Goal: Task Accomplishment & Management: Manage account settings

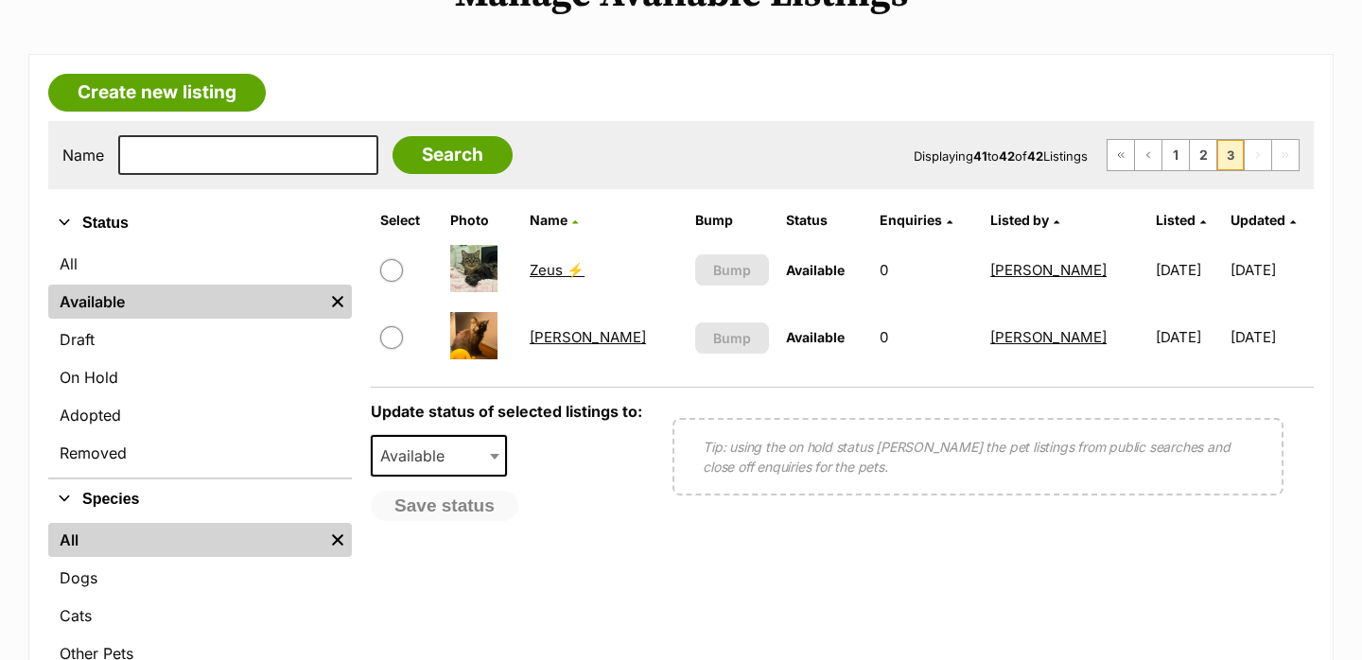
scroll to position [252, 0]
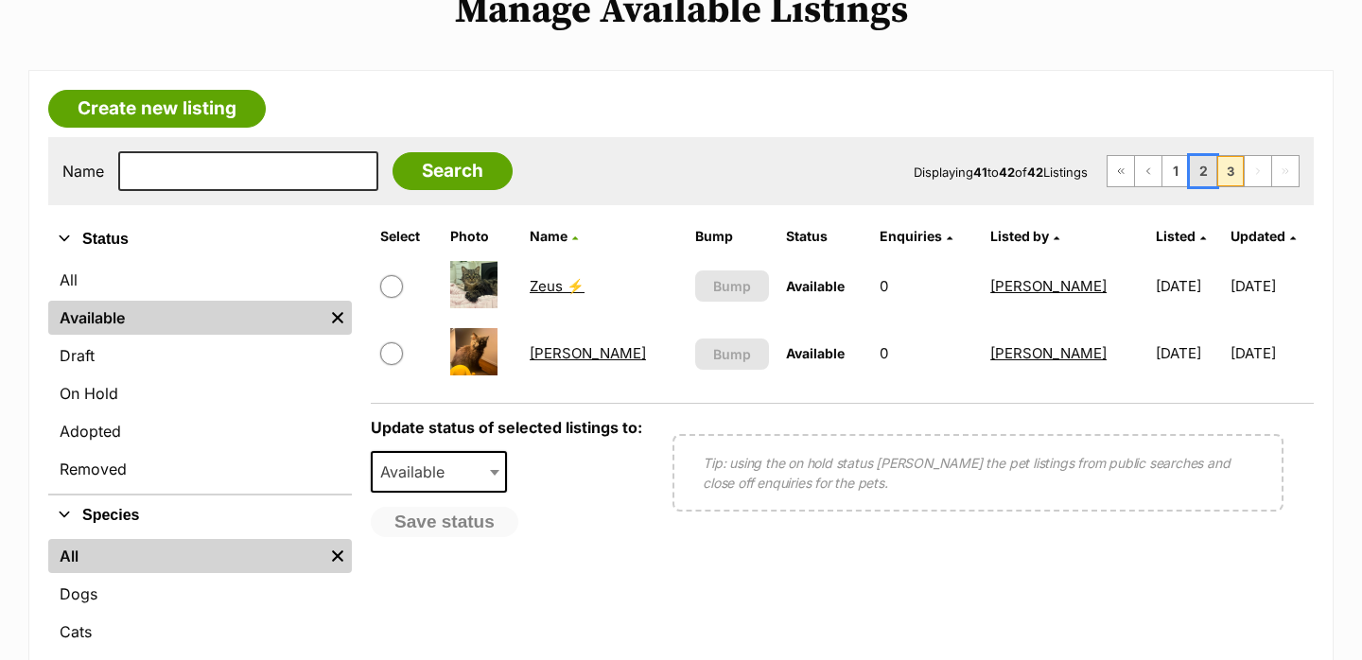
click at [1200, 181] on link "2" at bounding box center [1203, 171] width 26 height 30
click at [1175, 175] on link "1" at bounding box center [1175, 171] width 26 height 30
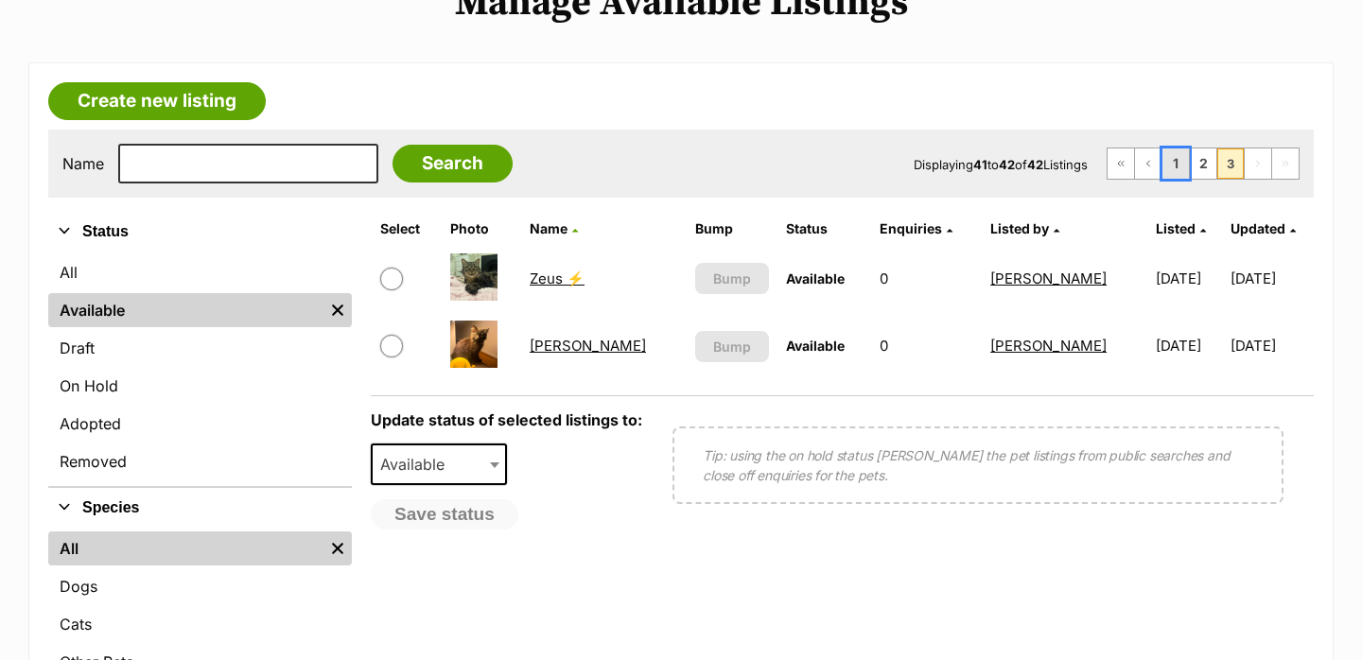
click at [1175, 175] on link "1" at bounding box center [1175, 164] width 26 height 30
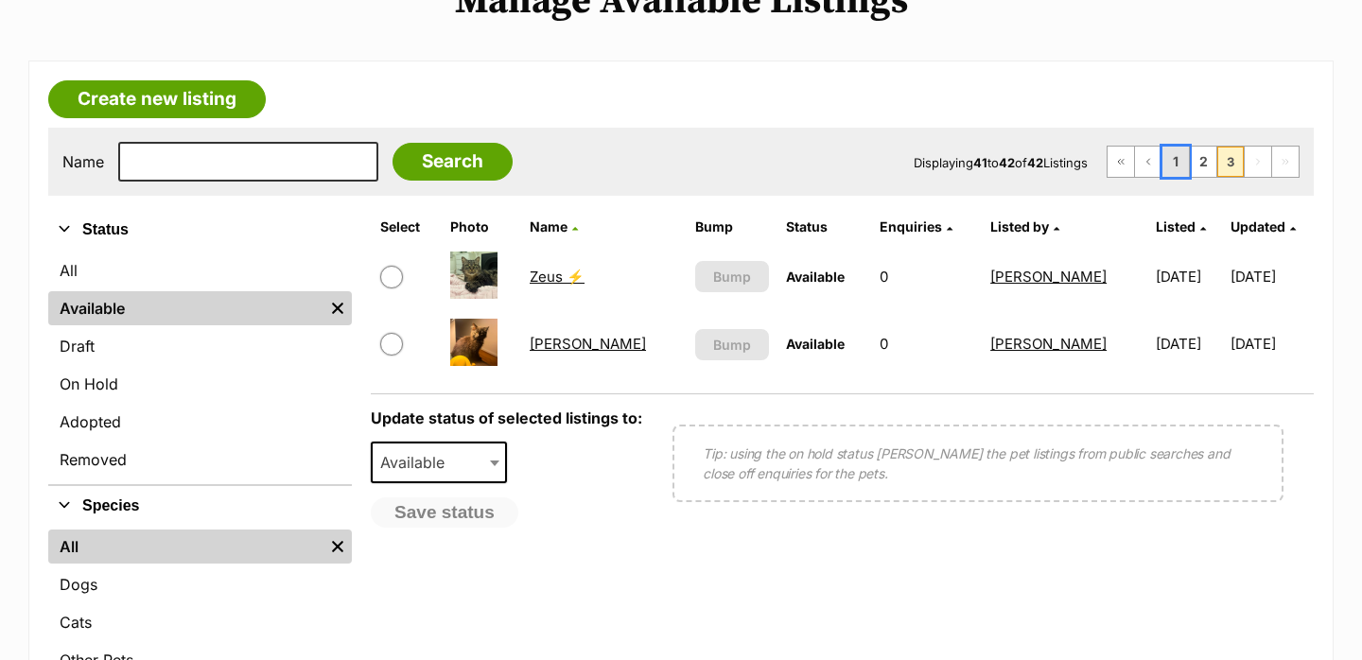
click at [1175, 175] on link "1" at bounding box center [1175, 162] width 26 height 30
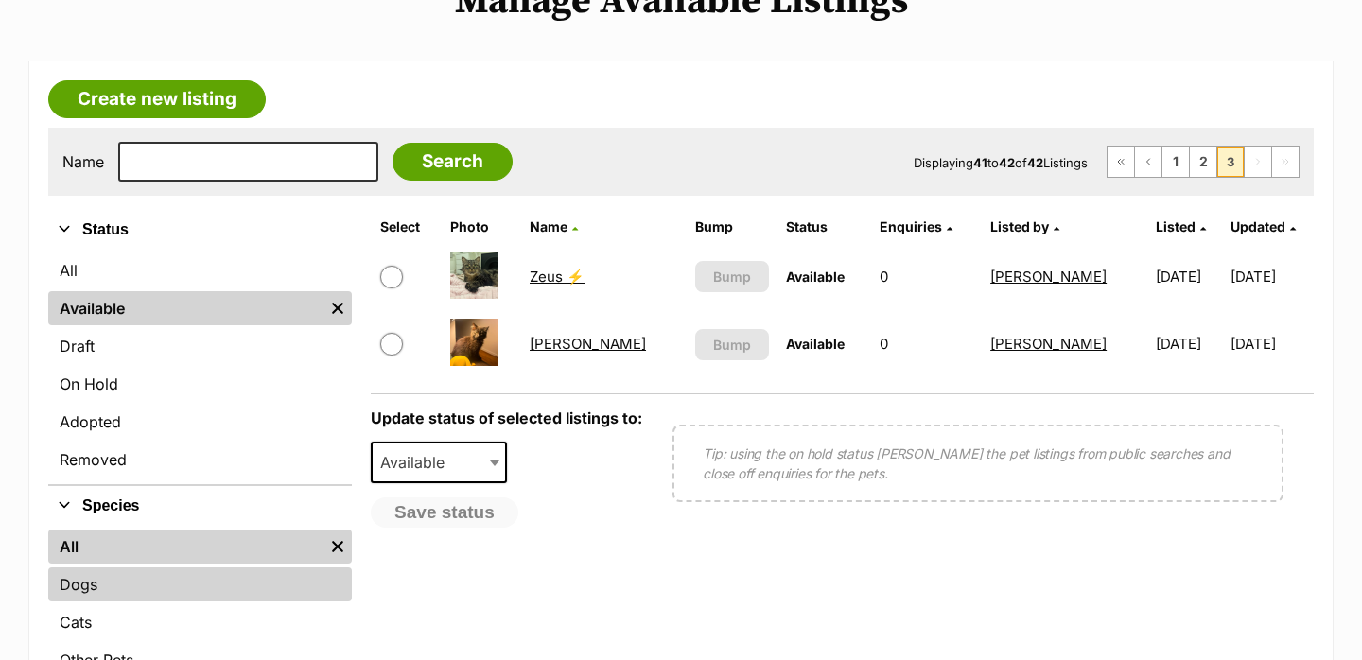
click at [121, 602] on link "Dogs" at bounding box center [200, 585] width 304 height 34
click at [94, 580] on link "Dogs" at bounding box center [200, 585] width 304 height 34
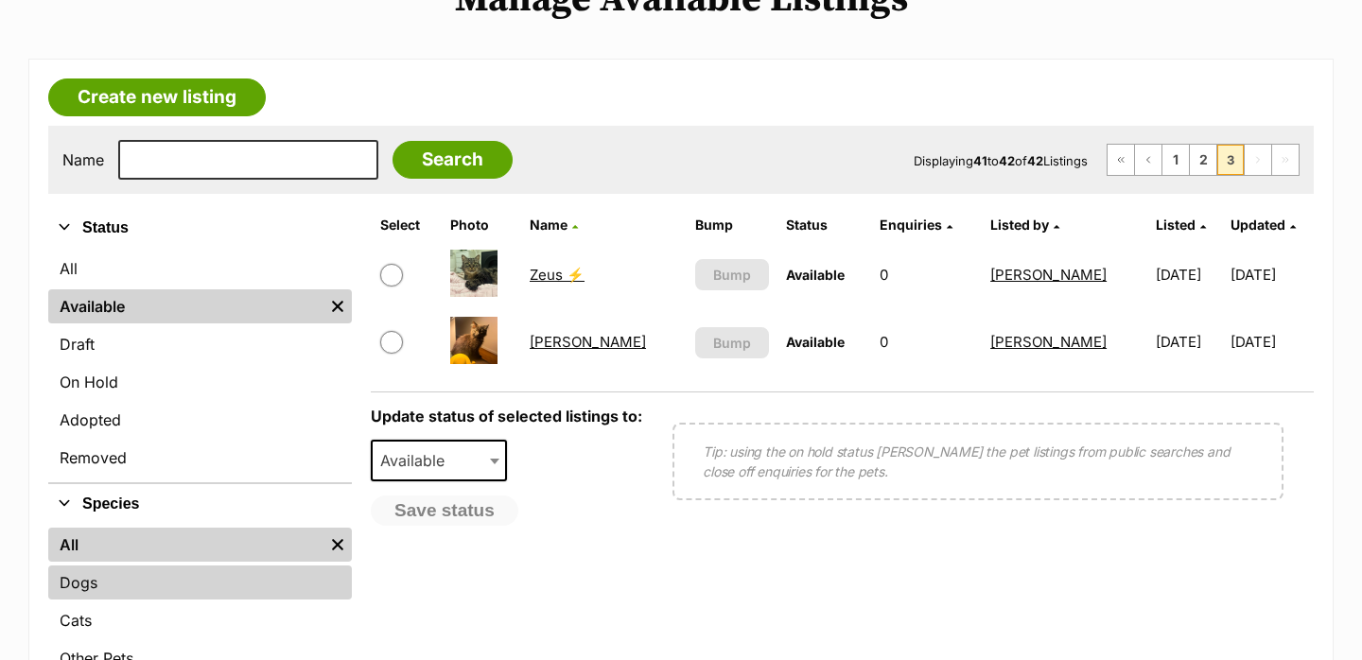
click at [152, 586] on link "Dogs" at bounding box center [200, 583] width 304 height 34
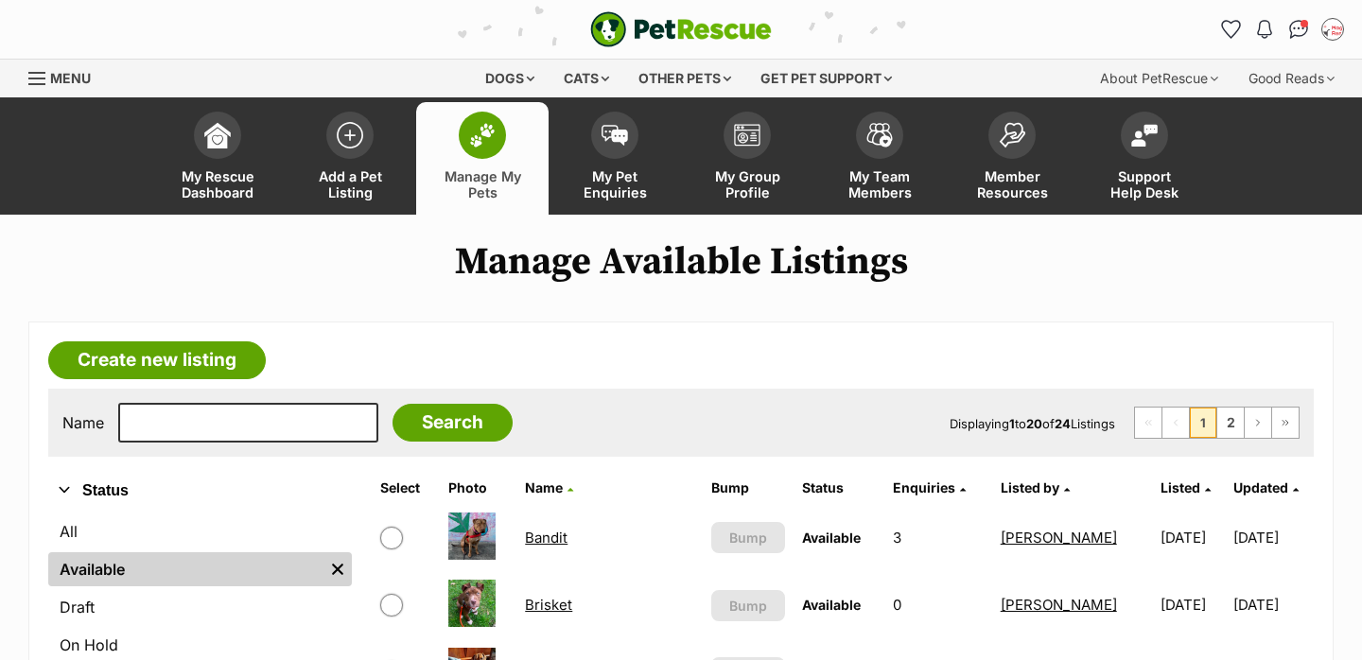
click at [497, 172] on span "Manage My Pets" at bounding box center [482, 184] width 85 height 32
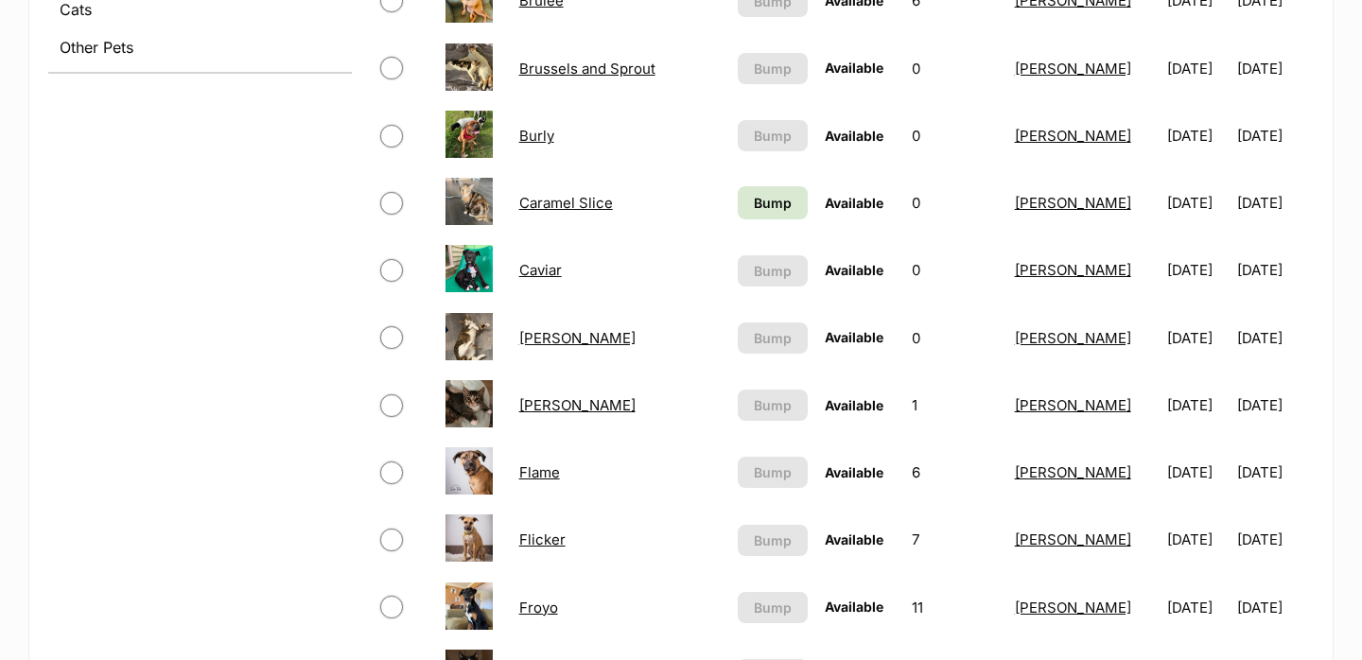
scroll to position [871, 0]
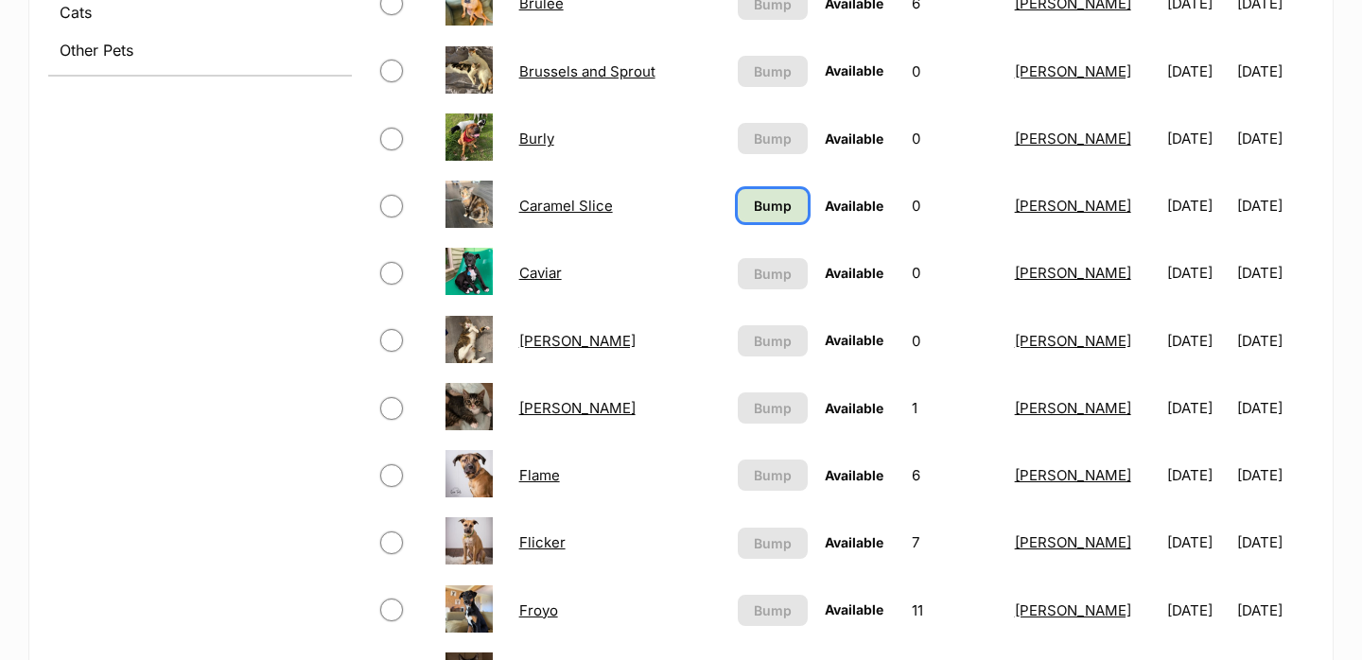
click at [754, 213] on span "Bump" at bounding box center [773, 206] width 38 height 20
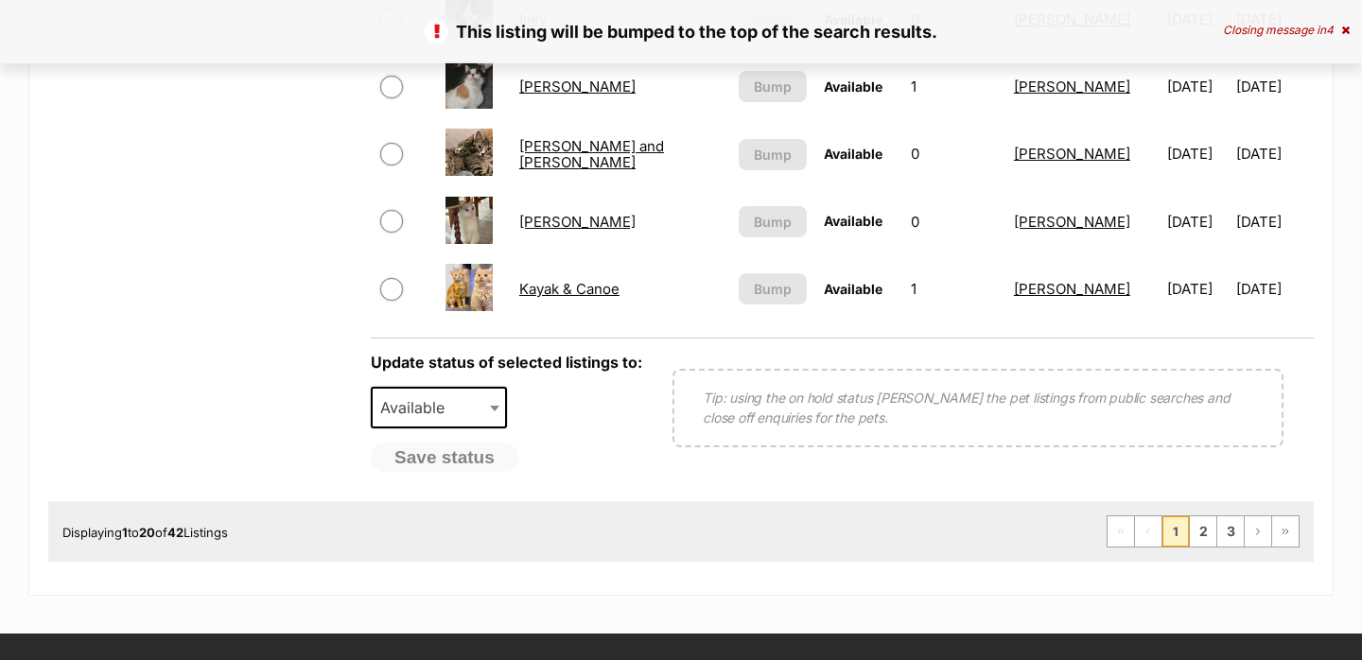
scroll to position [1523, 0]
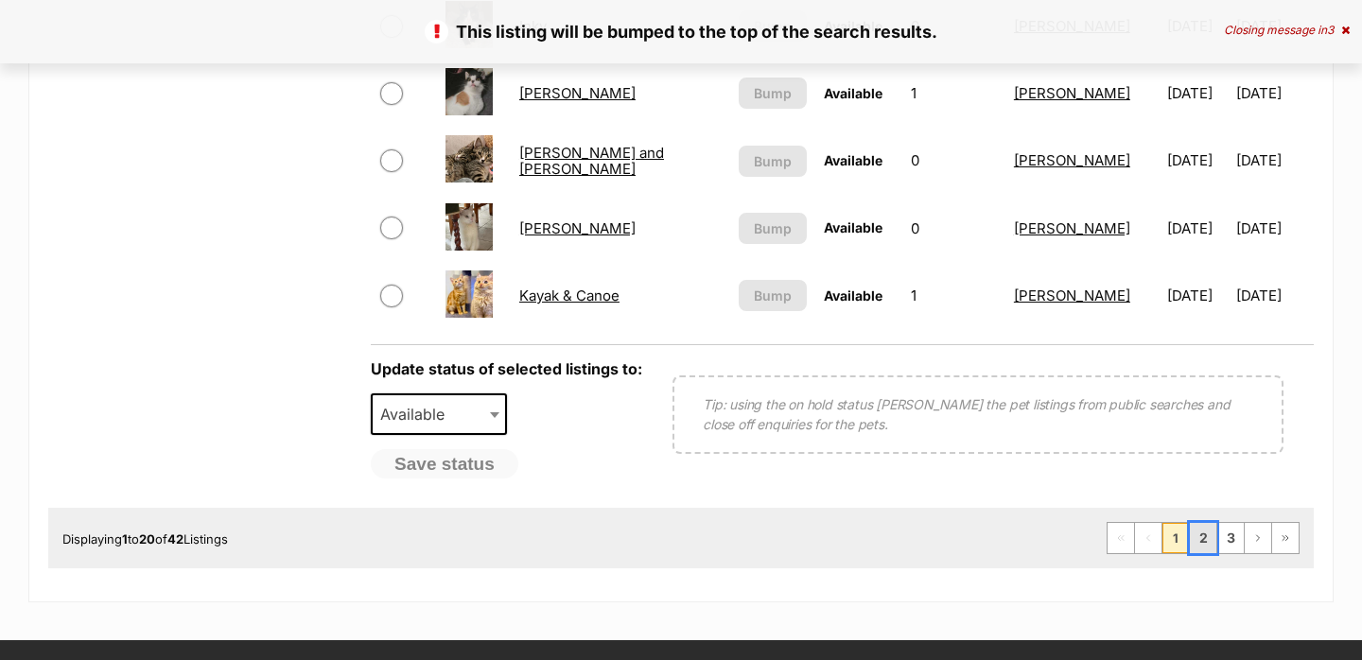
click at [1201, 535] on link "2" at bounding box center [1203, 538] width 26 height 30
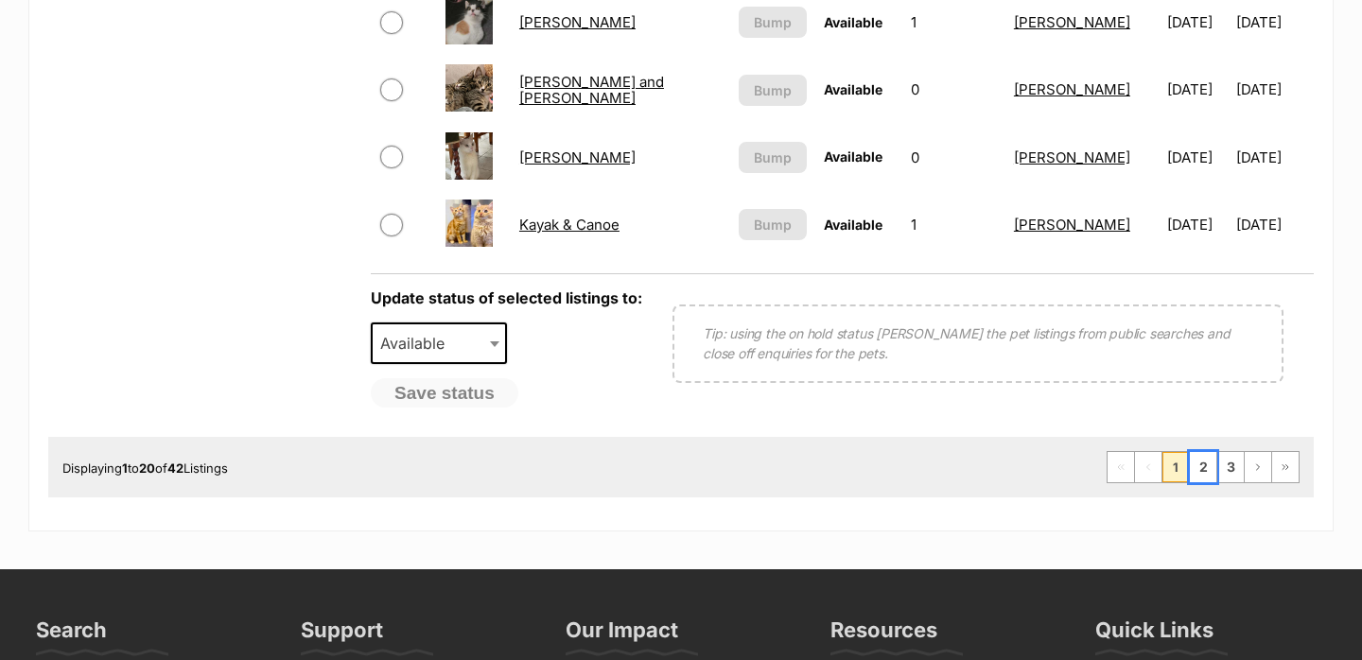
scroll to position [1612, 0]
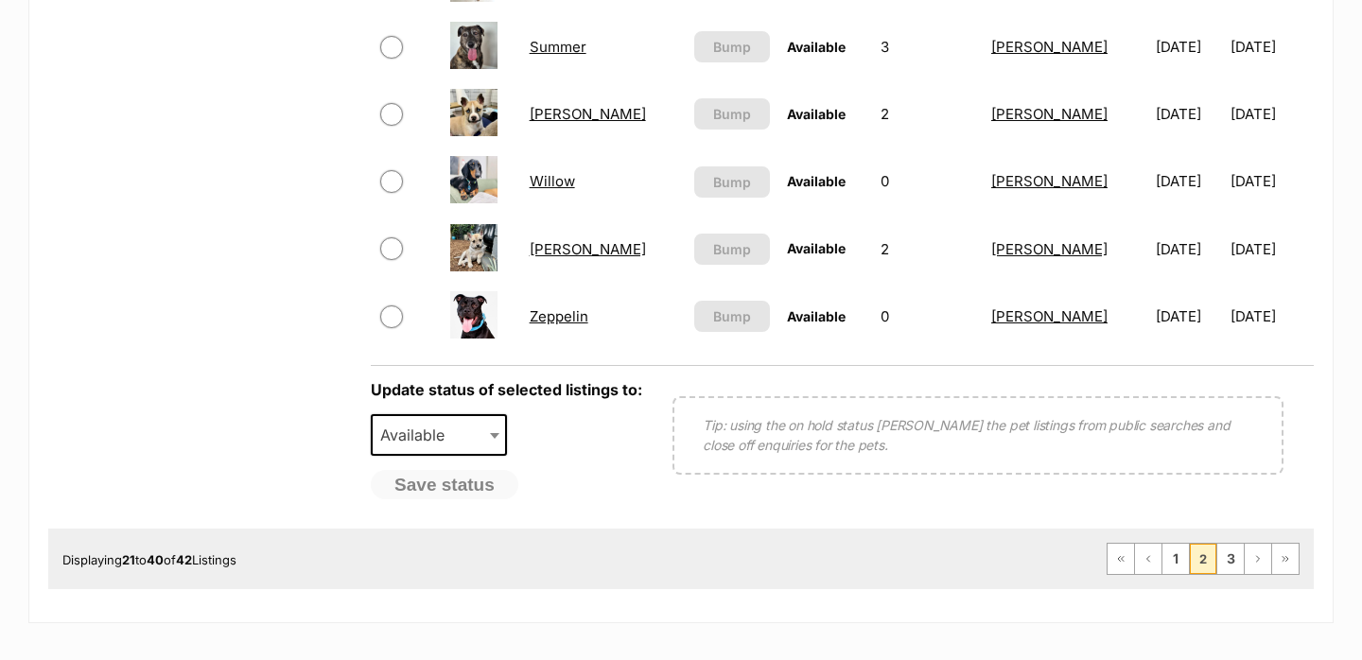
scroll to position [1513, 0]
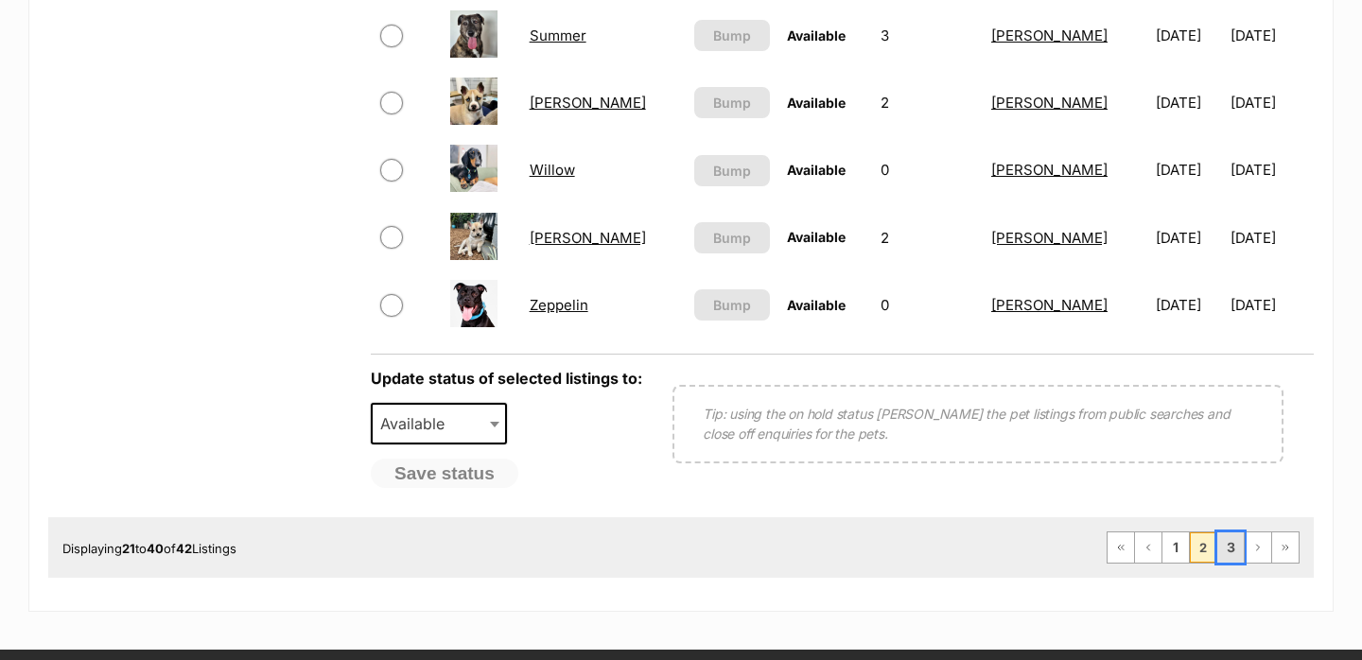
click at [1226, 542] on link "3" at bounding box center [1230, 548] width 26 height 30
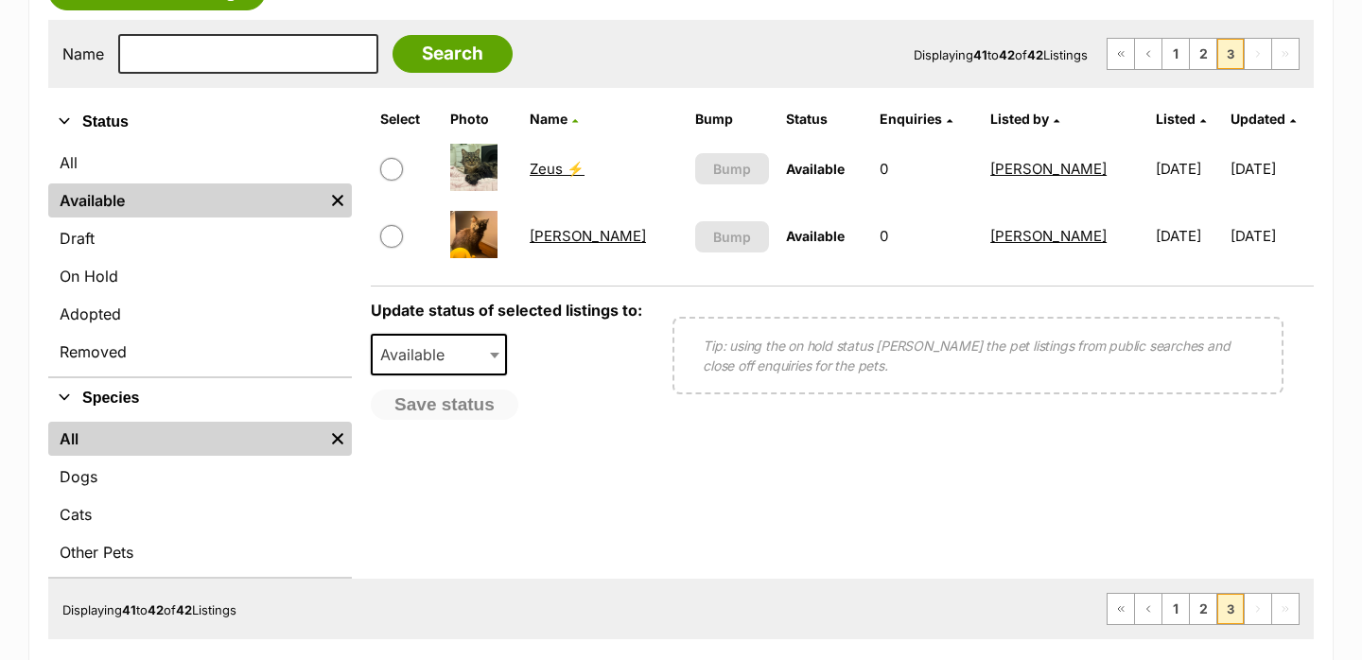
scroll to position [395, 0]
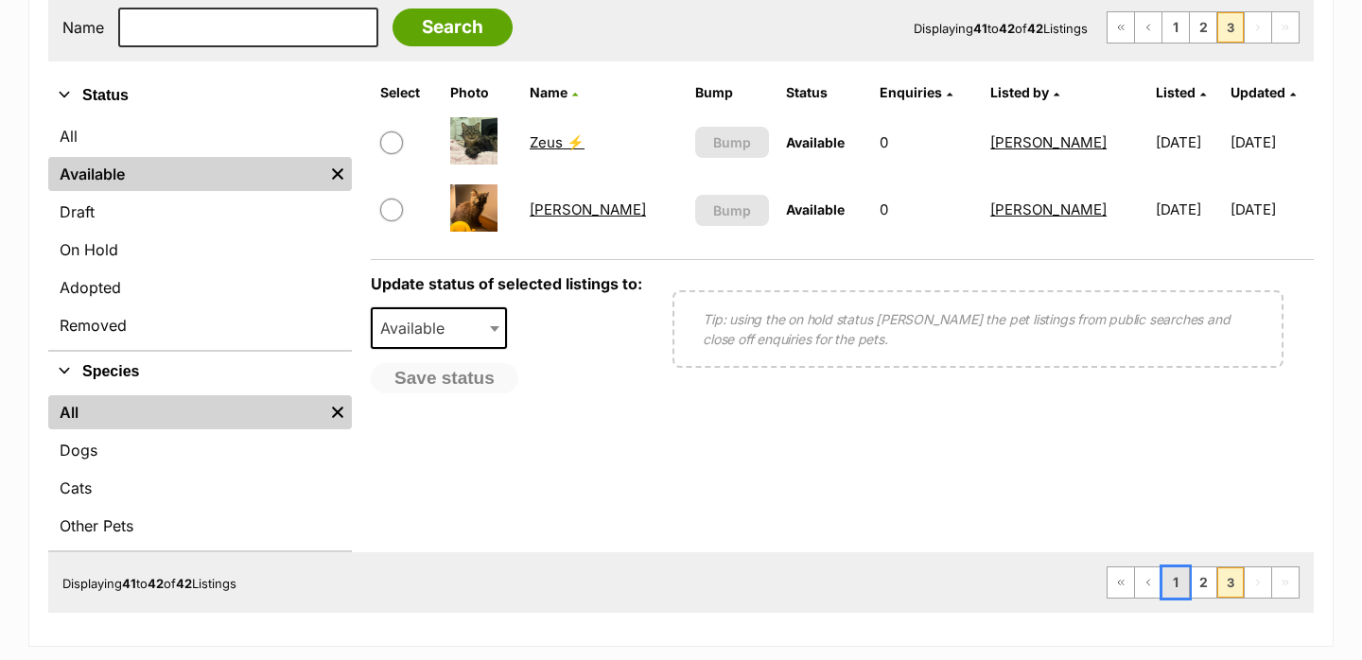
click at [1164, 573] on link "1" at bounding box center [1175, 583] width 26 height 30
